Goal: Task Accomplishment & Management: Use online tool/utility

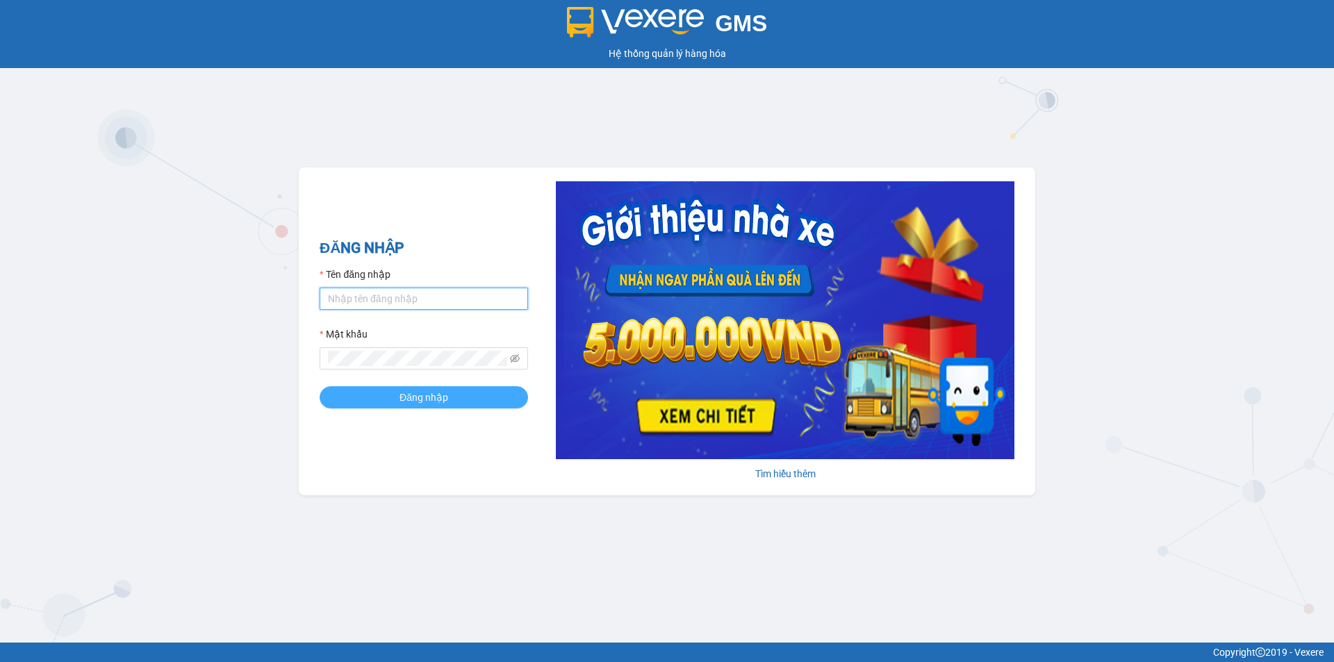
type input "hienhl.ct"
click at [397, 398] on button "Đăng nhập" at bounding box center [424, 397] width 208 height 22
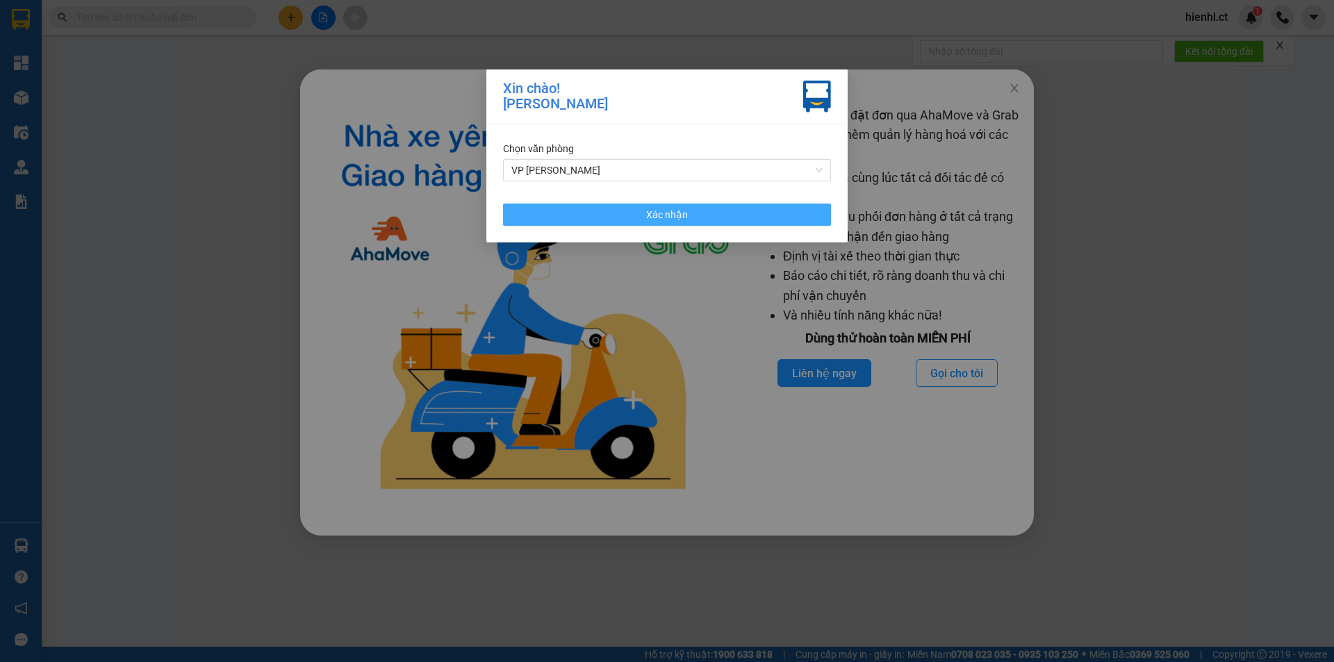
click at [741, 208] on button "Xác nhận" at bounding box center [667, 215] width 328 height 22
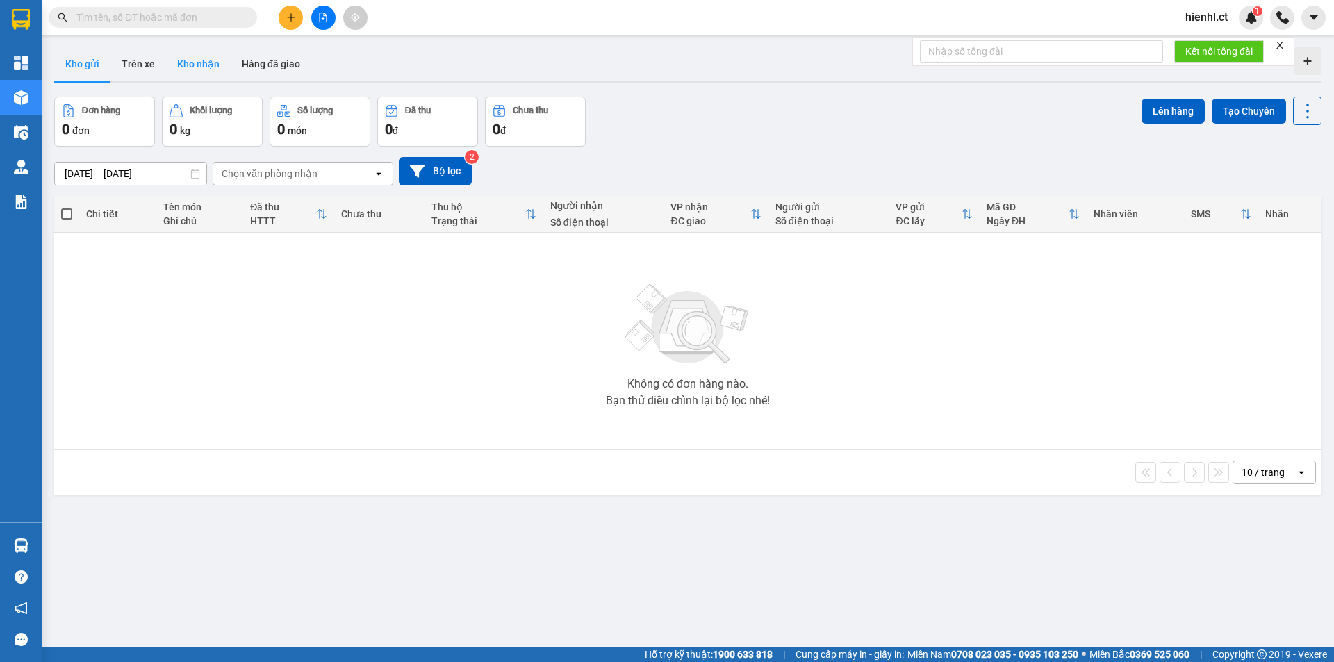
click at [202, 63] on button "Kho nhận" at bounding box center [198, 63] width 65 height 33
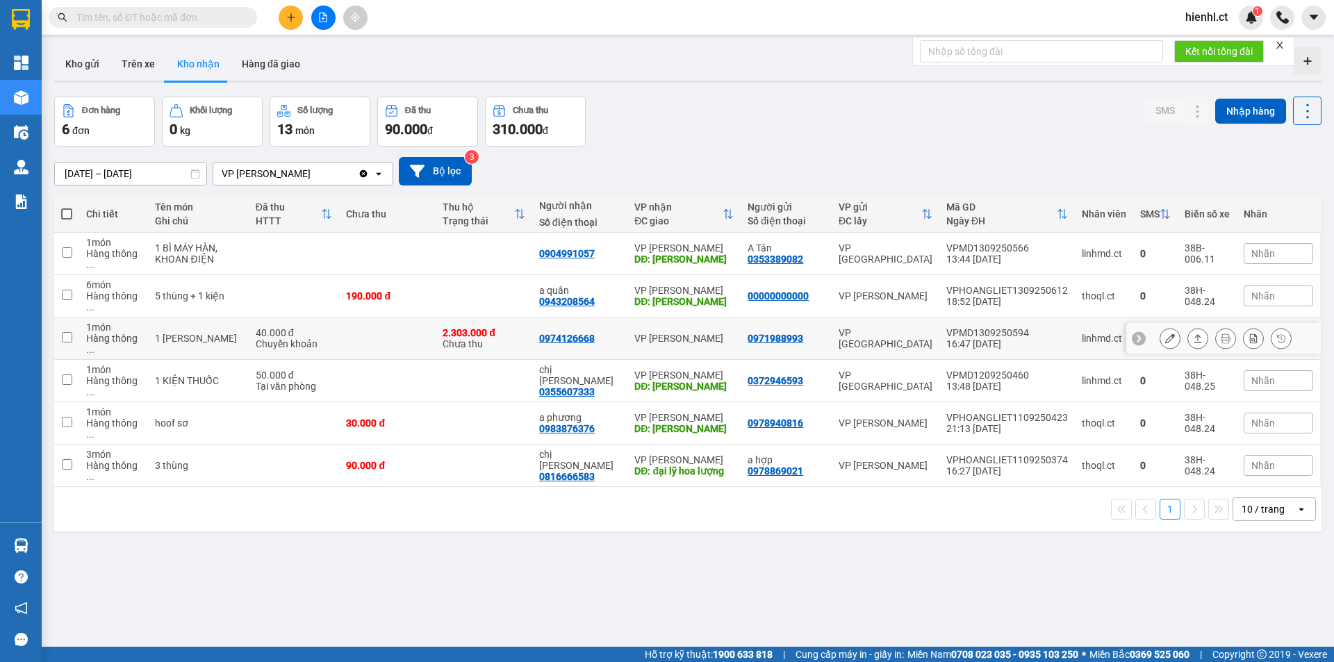
click at [382, 318] on td at bounding box center [387, 339] width 97 height 42
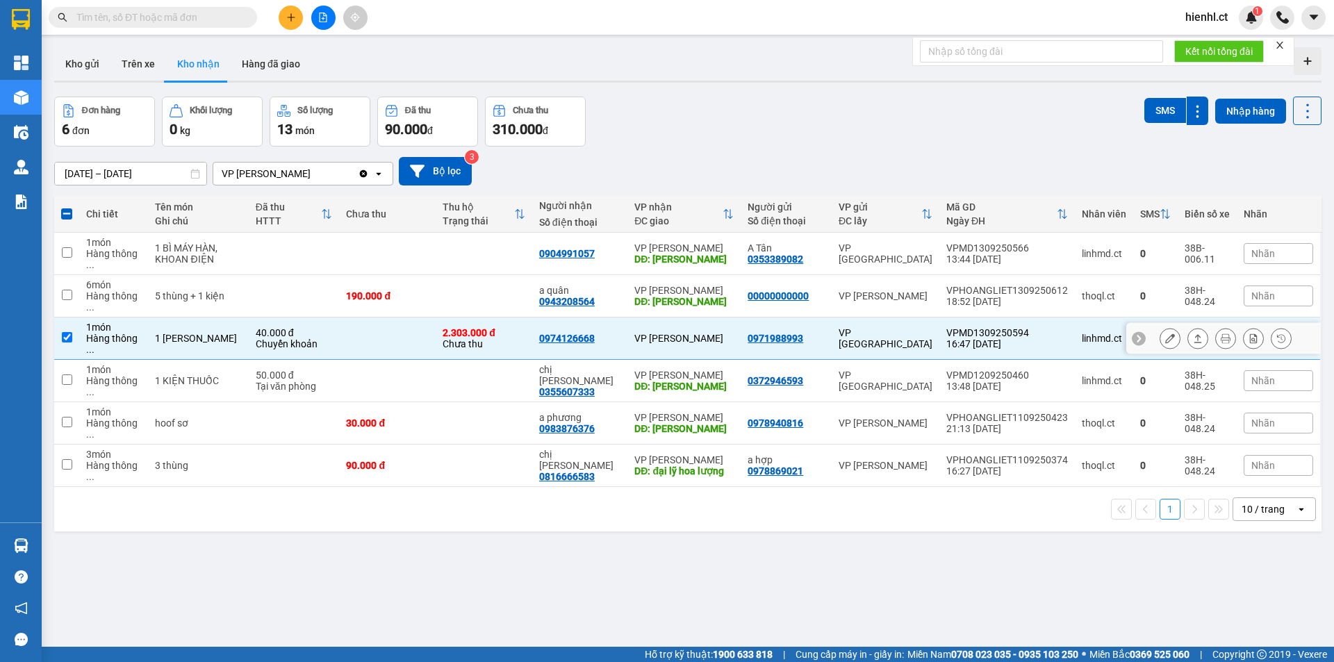
click at [382, 318] on td at bounding box center [387, 339] width 97 height 42
checkbox input "false"
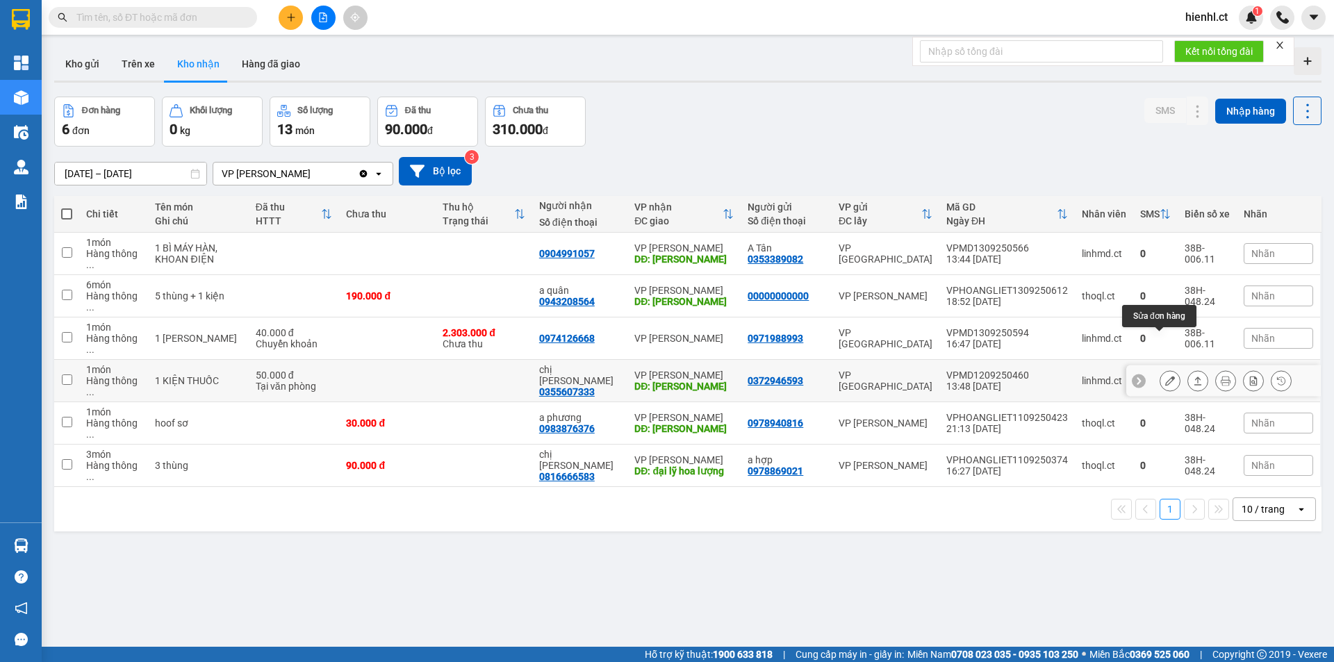
click at [1165, 376] on icon at bounding box center [1170, 381] width 10 height 10
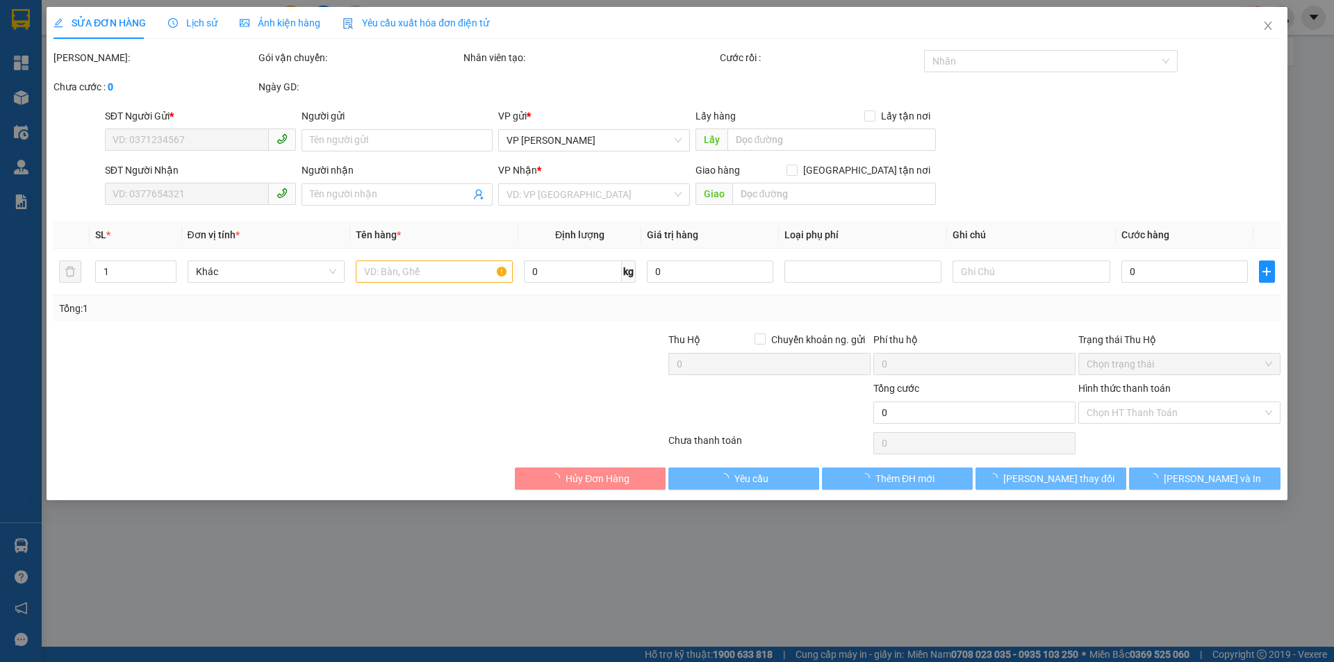
type input "0372946593"
type input "0355607333"
type input "chị [PERSON_NAME]"
type input "[PERSON_NAME]"
type input "50.000"
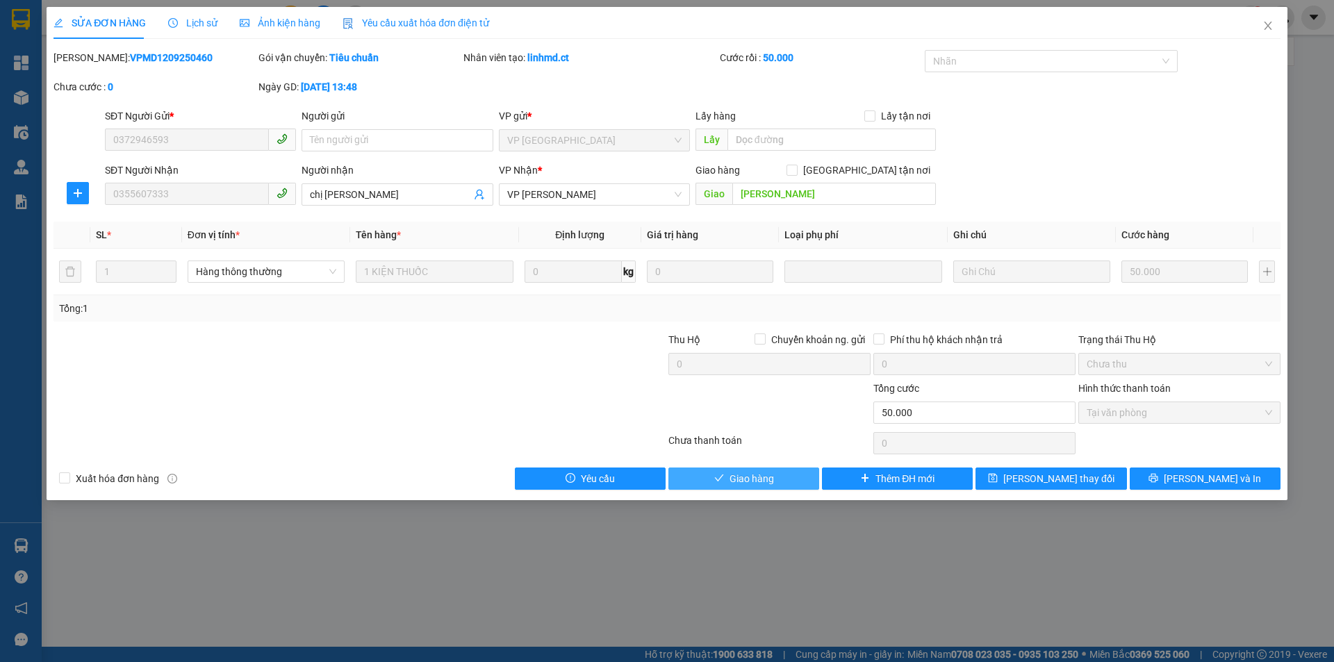
click at [753, 479] on span "Giao hàng" at bounding box center [752, 478] width 44 height 15
